Goal: Check status: Check status

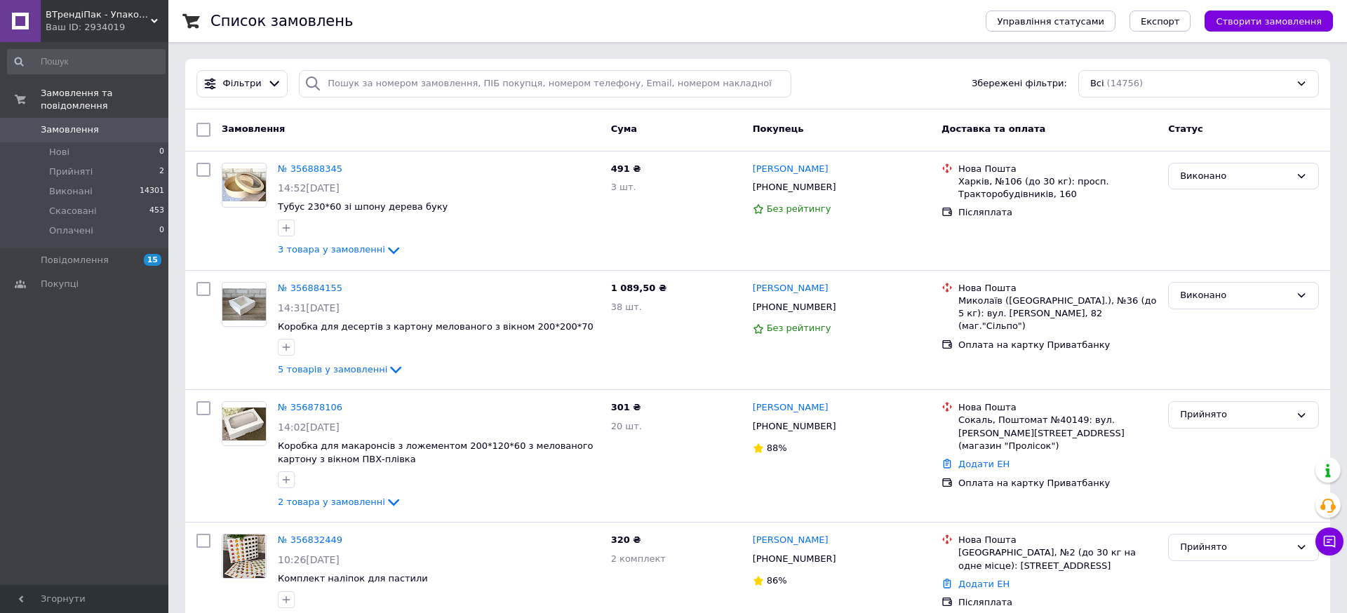
drag, startPoint x: 408, startPoint y: 13, endPoint x: 417, endPoint y: 16, distance: 9.5
click at [408, 13] on div "Список замовлень" at bounding box center [583, 21] width 747 height 42
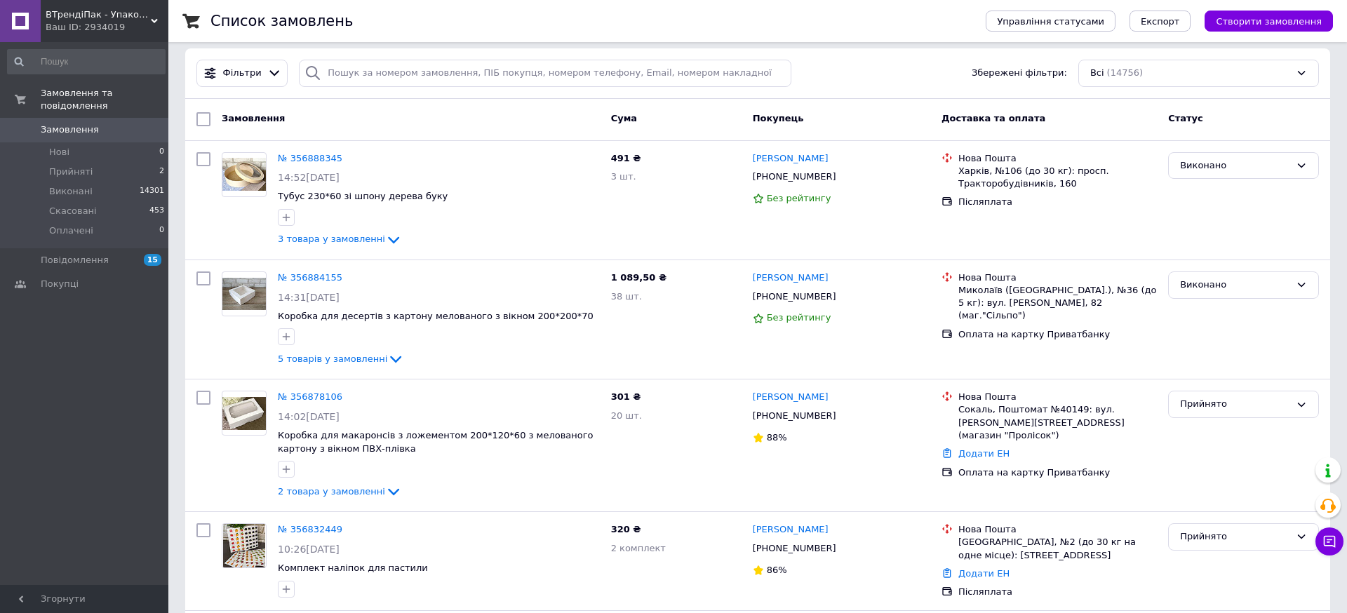
scroll to position [10, 0]
drag, startPoint x: 662, startPoint y: 17, endPoint x: 591, endPoint y: 12, distance: 71.0
click at [662, 17] on div "Список замовлень" at bounding box center [583, 21] width 747 height 42
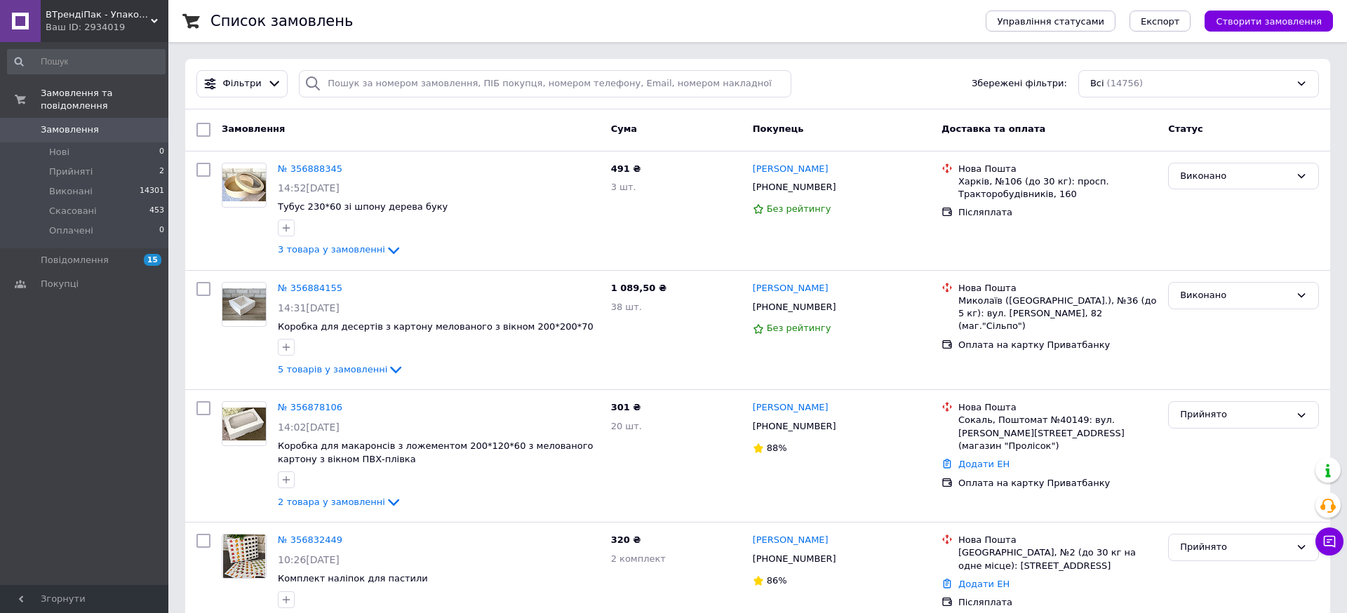
click at [401, 16] on div "Список замовлень" at bounding box center [583, 21] width 747 height 42
click at [411, 19] on div "Список замовлень" at bounding box center [583, 21] width 747 height 42
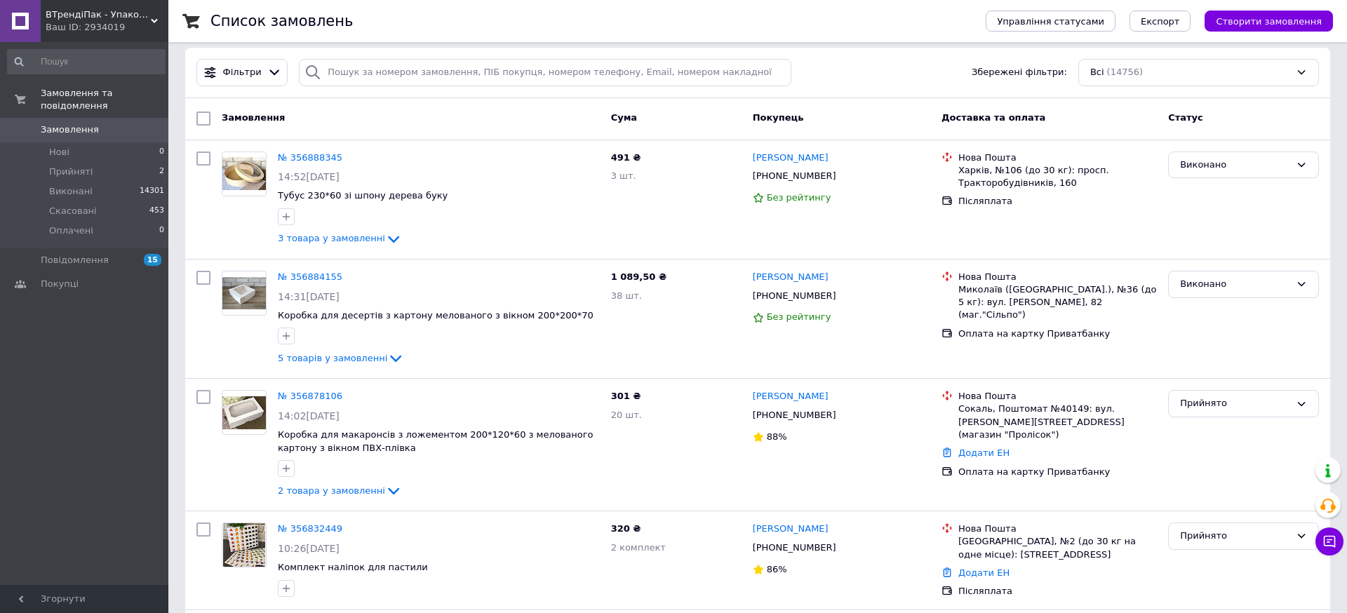
scroll to position [10, 0]
click at [427, 39] on div "Список замовлень" at bounding box center [583, 21] width 747 height 42
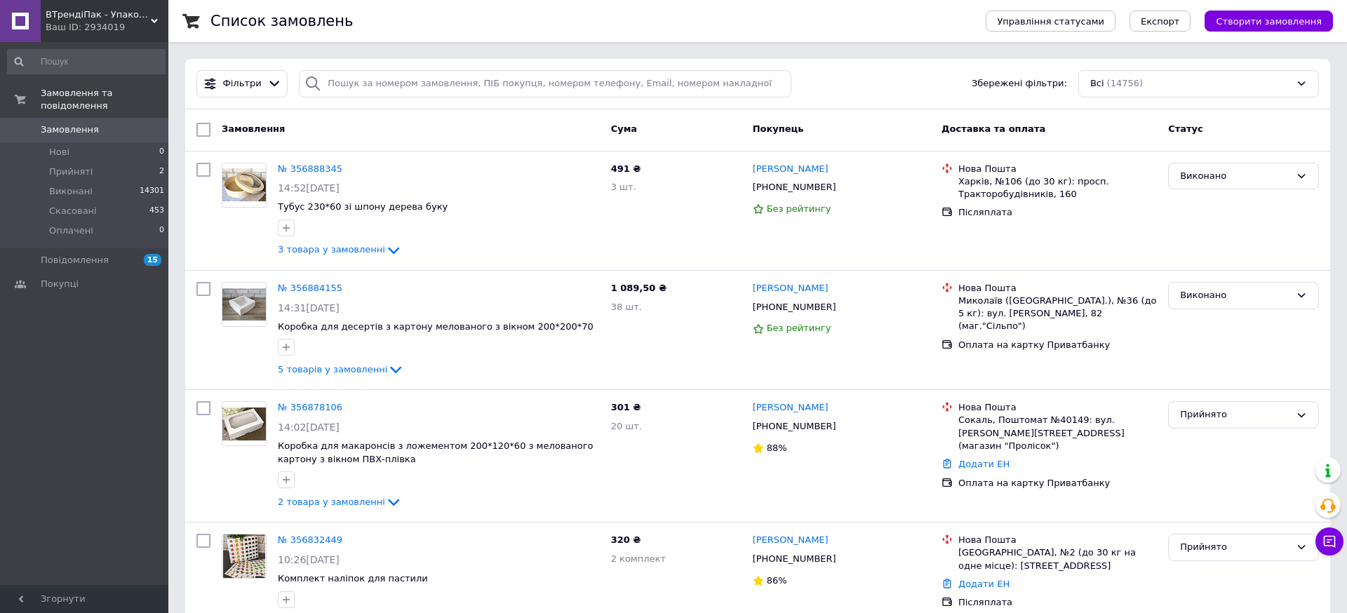
click at [337, 22] on div "Список замовлень" at bounding box center [583, 21] width 747 height 42
click at [385, 250] on icon at bounding box center [393, 250] width 17 height 17
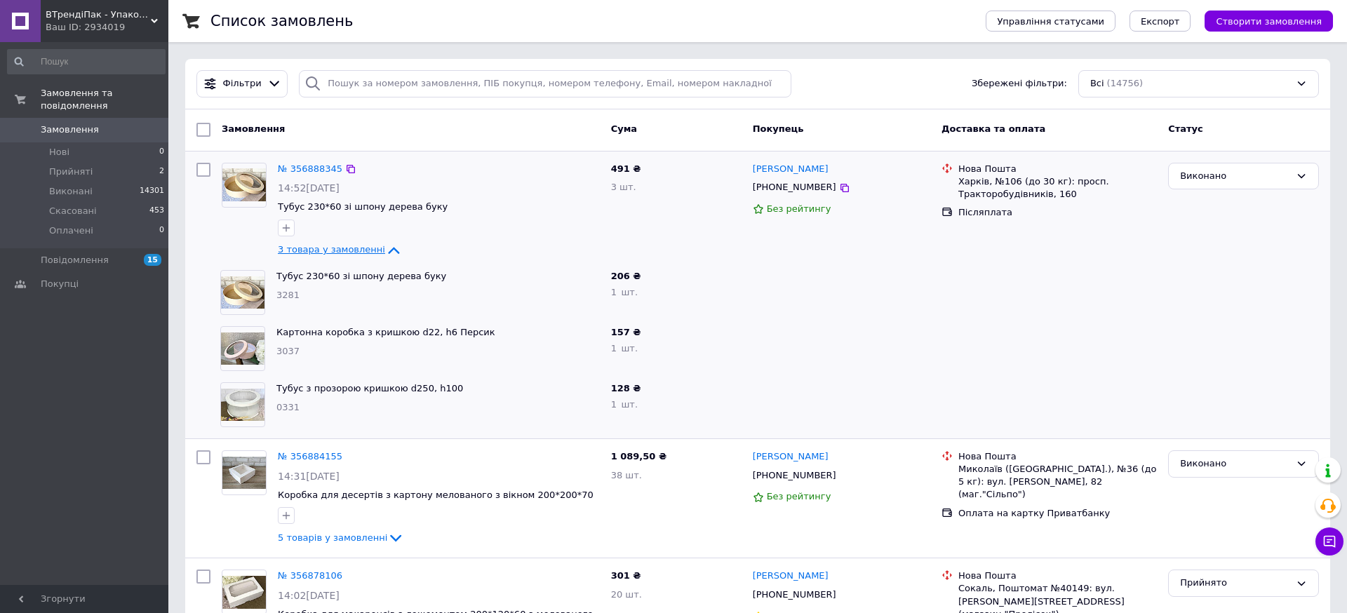
click at [385, 250] on icon at bounding box center [393, 250] width 17 height 17
